Goal: Information Seeking & Learning: Learn about a topic

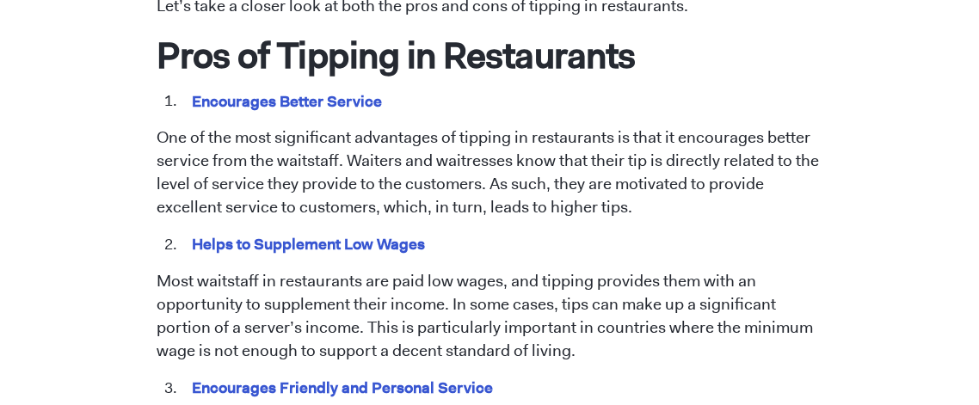
scroll to position [867, 0]
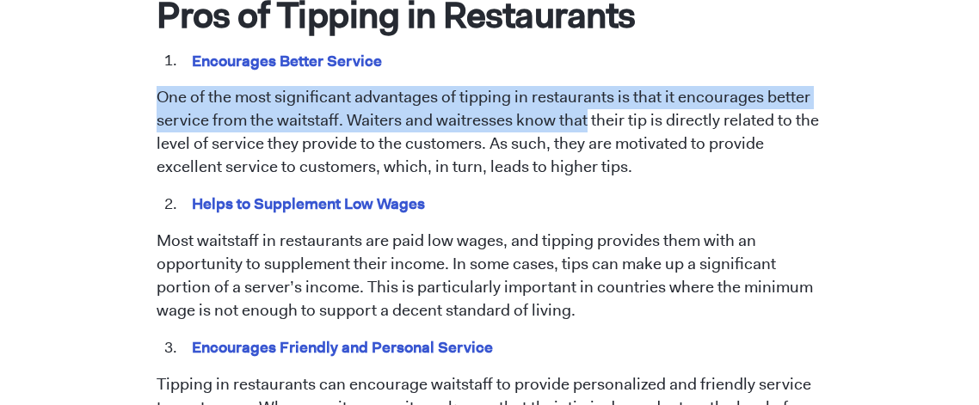
drag, startPoint x: 147, startPoint y: 92, endPoint x: 585, endPoint y: 122, distance: 438.8
click at [585, 122] on p "One of the most significant advantages of tipping in restaurants is that it enc…" at bounding box center [490, 132] width 667 height 93
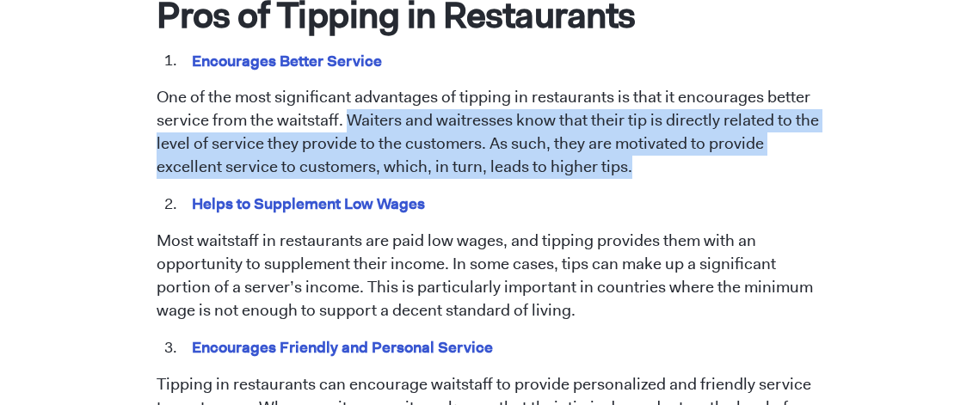
drag, startPoint x: 346, startPoint y: 112, endPoint x: 638, endPoint y: 175, distance: 299.3
click at [638, 175] on p "One of the most significant advantages of tipping in restaurants is that it enc…" at bounding box center [490, 132] width 667 height 93
copy p "Waiters and waitresses know that their tip is directly related to the level of …"
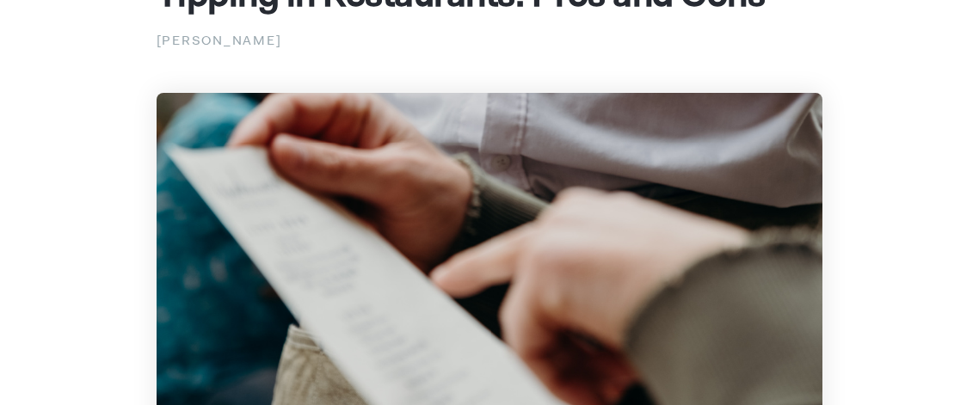
scroll to position [0, 0]
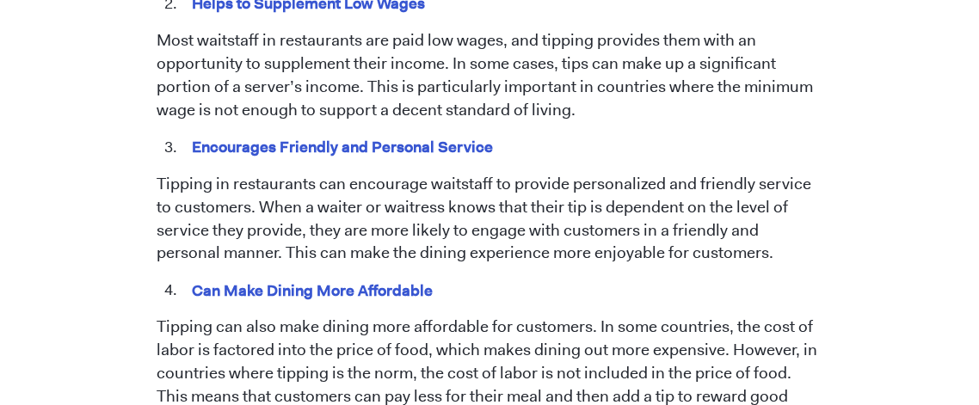
scroll to position [1052, 0]
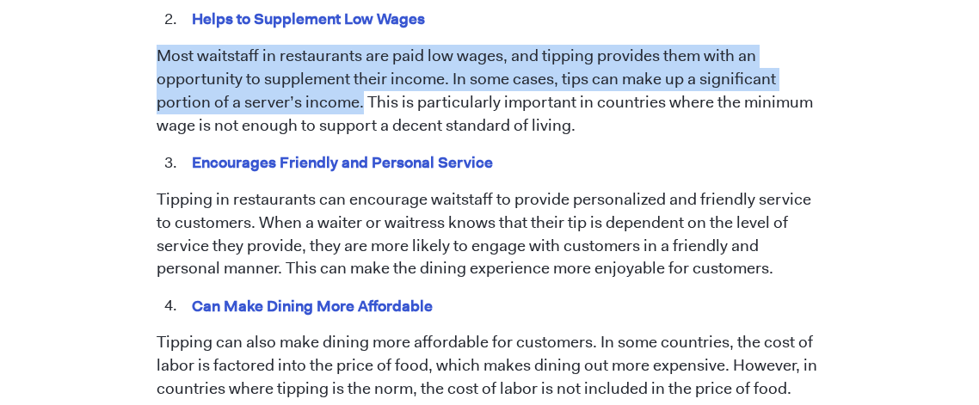
drag, startPoint x: 133, startPoint y: 40, endPoint x: 359, endPoint y: 98, distance: 233.6
copy p "Most waitstaff in restaurants are paid low wages, and tipping provides them wit…"
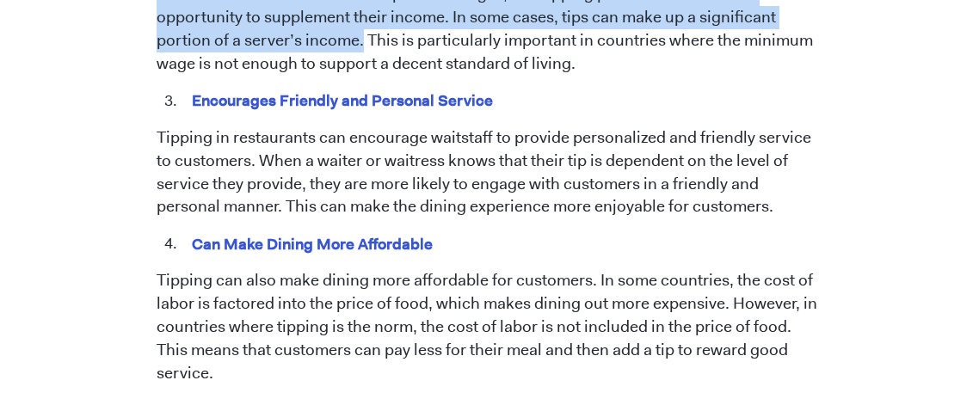
scroll to position [1115, 0]
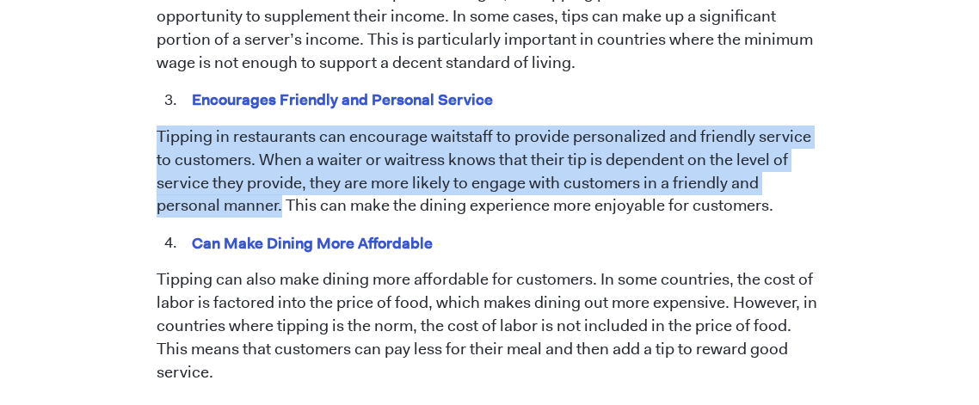
drag, startPoint x: 151, startPoint y: 134, endPoint x: 214, endPoint y: 199, distance: 90.6
click at [214, 199] on div "[DATE] Tipping in Restaurants: Pros and Cons [PERSON_NAME] Tipping has been a l…" at bounding box center [490, 400] width 826 height 2781
copy p "Tipping in restaurants can encourage waitstaff to provide personalized and frie…"
